Goal: Task Accomplishment & Management: Manage account settings

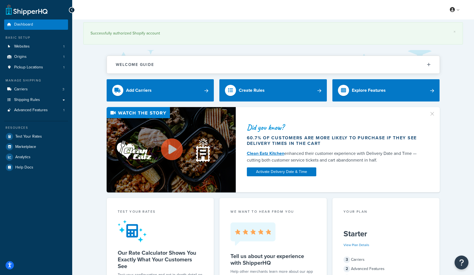
click at [87, 117] on div "Did you know? 60.7% of customers are more likely to purchase if they see delive…" at bounding box center [273, 149] width 380 height 85
click at [22, 89] on span "Carriers" at bounding box center [21, 89] width 14 height 5
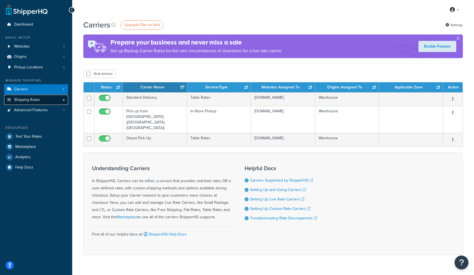
click at [26, 100] on span "Shipping Rules" at bounding box center [27, 99] width 26 height 5
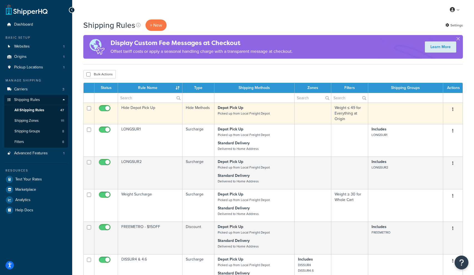
click at [131, 109] on td "Hide Depot Pick Up" at bounding box center [150, 112] width 64 height 21
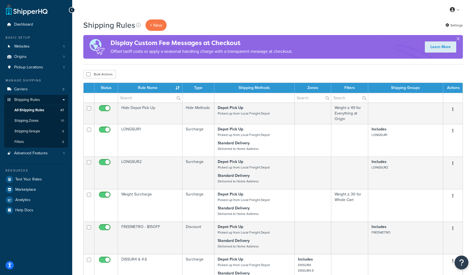
click at [280, 24] on div "Shipping Rules + New Settings" at bounding box center [273, 24] width 380 height 11
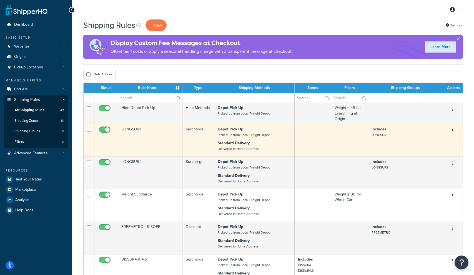
click at [134, 129] on td "LONGSUR1" at bounding box center [150, 140] width 64 height 32
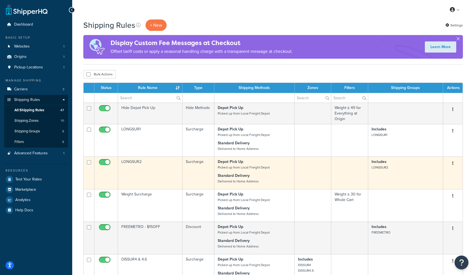
scroll to position [1, 0]
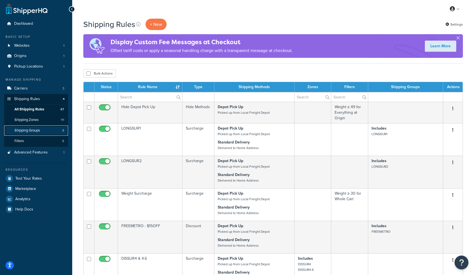
click at [40, 128] on span "Shipping Groups" at bounding box center [27, 130] width 26 height 5
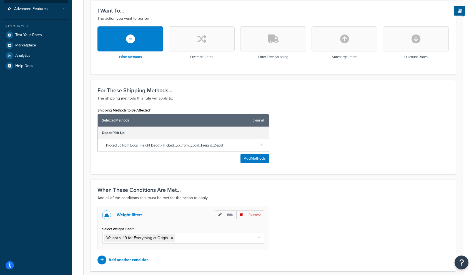
scroll to position [145, 0]
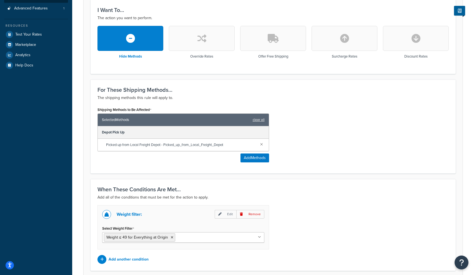
click at [357, 146] on div "Shipping Methods to Be Affected Selected Methods clear all Depot Pick Up Picked…" at bounding box center [273, 136] width 360 height 61
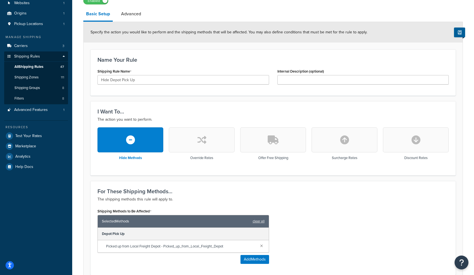
scroll to position [0, 0]
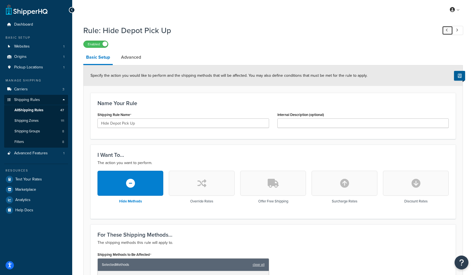
click at [443, 31] on link at bounding box center [447, 30] width 11 height 9
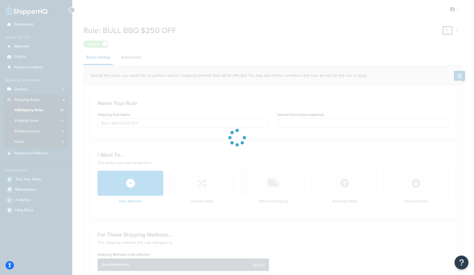
type input "Hide Depot Pick Up"
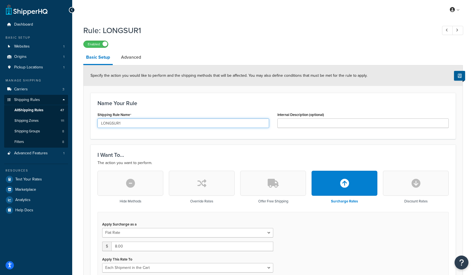
click at [136, 123] on input "LONGSUR1" at bounding box center [183, 122] width 172 height 9
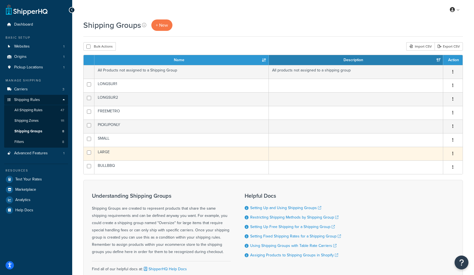
click at [104, 152] on td "LARGE" at bounding box center [181, 154] width 174 height 14
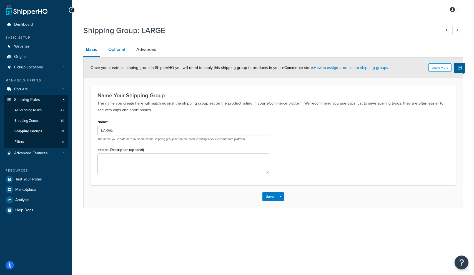
click at [112, 50] on link "Optional" at bounding box center [117, 49] width 22 height 13
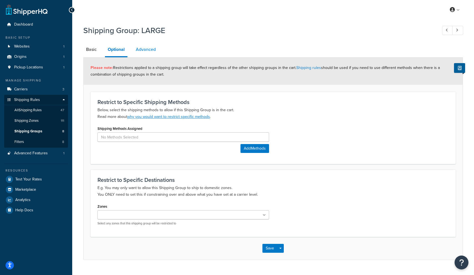
click at [150, 50] on link "Advanced" at bounding box center [146, 49] width 26 height 13
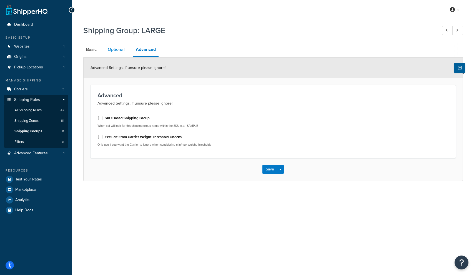
click at [113, 50] on link "Optional" at bounding box center [116, 49] width 22 height 13
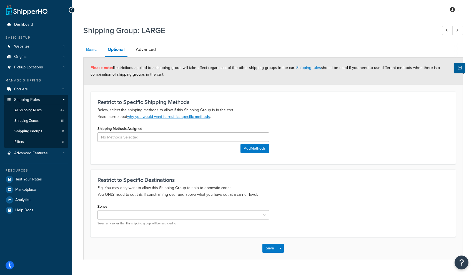
click at [90, 50] on link "Basic" at bounding box center [91, 49] width 16 height 13
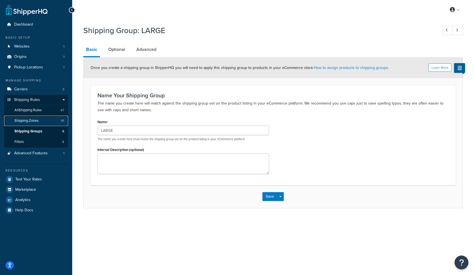
click at [32, 119] on span "Shipping Zones" at bounding box center [26, 120] width 24 height 5
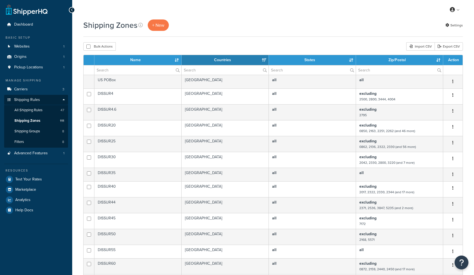
select select "15"
click at [30, 141] on link "Filters 8" at bounding box center [36, 142] width 64 height 10
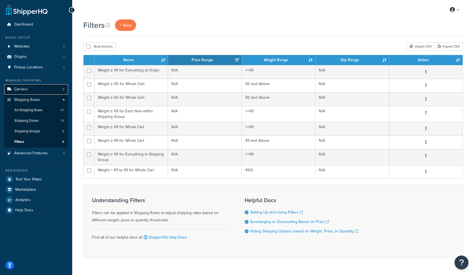
click at [21, 87] on span "Carriers" at bounding box center [21, 89] width 14 height 5
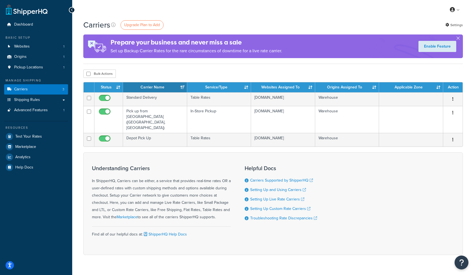
drag, startPoint x: 380, startPoint y: 214, endPoint x: 389, endPoint y: 230, distance: 18.6
click at [380, 214] on div "Understanding Carriers In ShipperHQ, Carriers can be either, a service that pro…" at bounding box center [273, 203] width 380 height 102
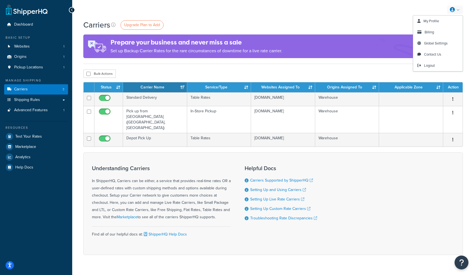
click at [455, 9] on link at bounding box center [455, 10] width 16 height 8
click at [427, 53] on span "Contact Us" at bounding box center [432, 54] width 17 height 5
